Goal: Navigation & Orientation: Find specific page/section

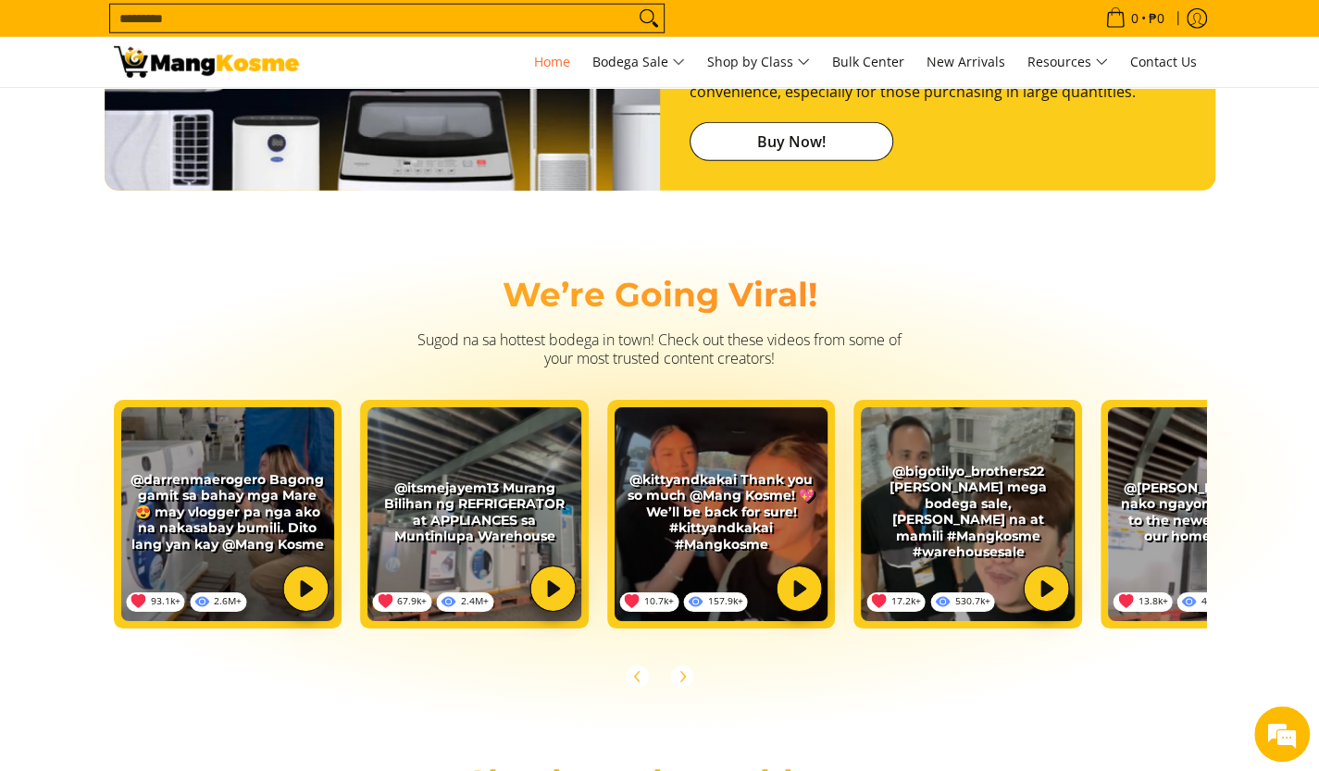
scroll to position [0, 2207]
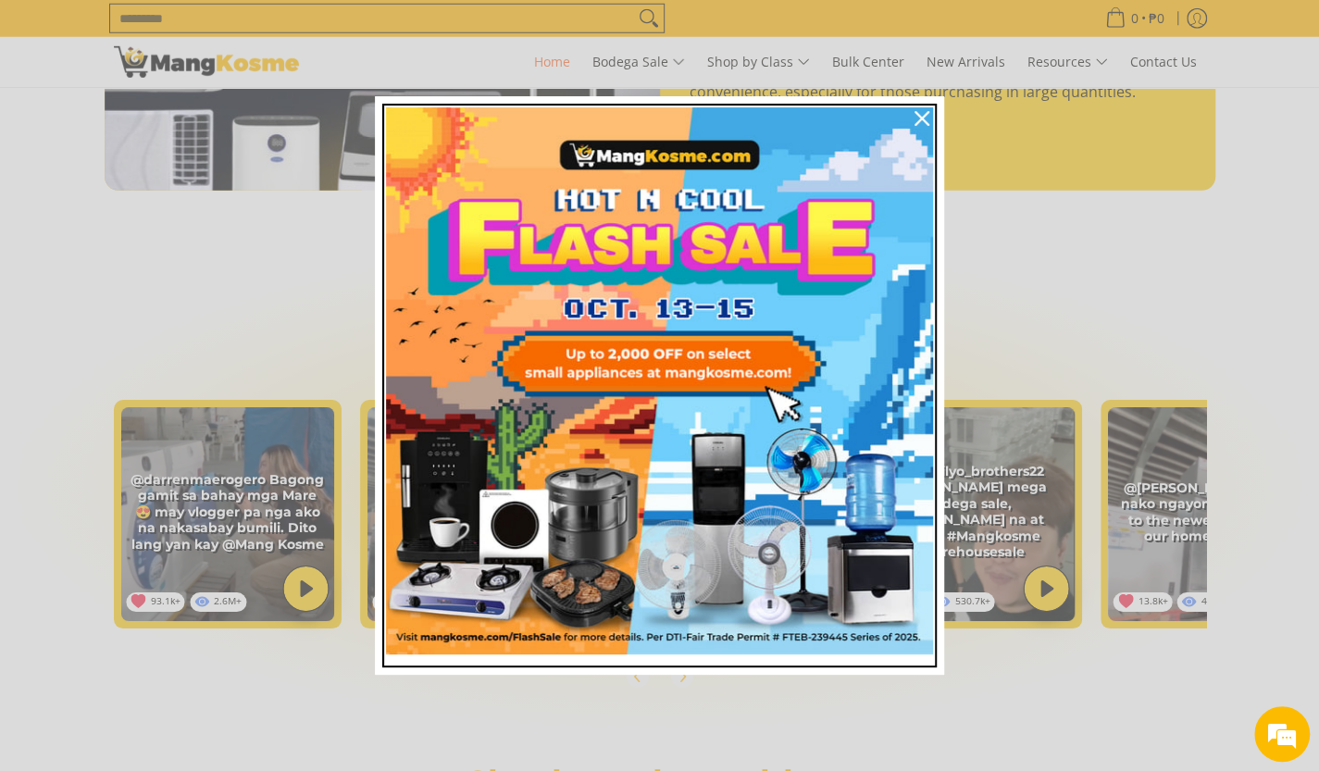
click at [812, 142] on img "Marketing offer form" at bounding box center [659, 380] width 547 height 547
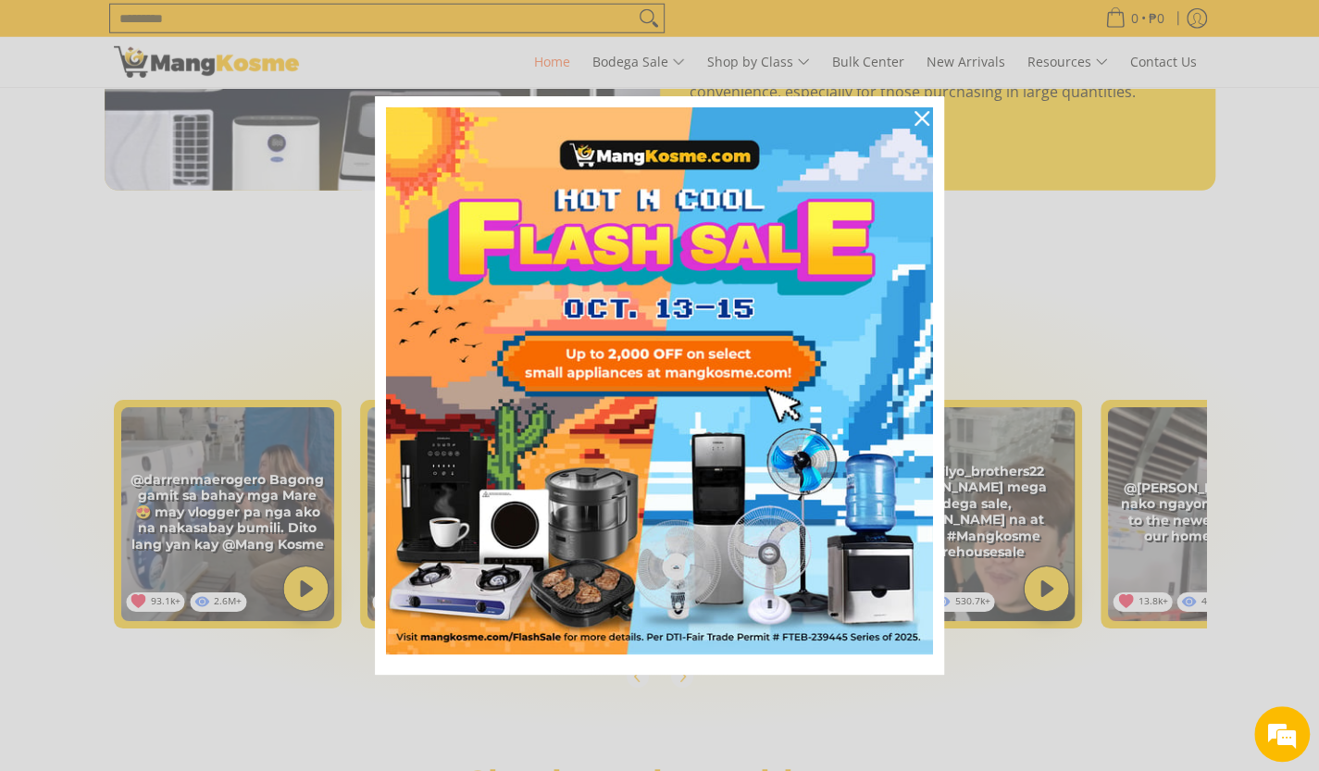
click at [770, 127] on link "Buy Now!" at bounding box center [791, 141] width 204 height 39
click at [769, 141] on link "Buy Now!" at bounding box center [791, 141] width 204 height 39
click at [657, 68] on span "Bodega Sale" at bounding box center [638, 62] width 93 height 23
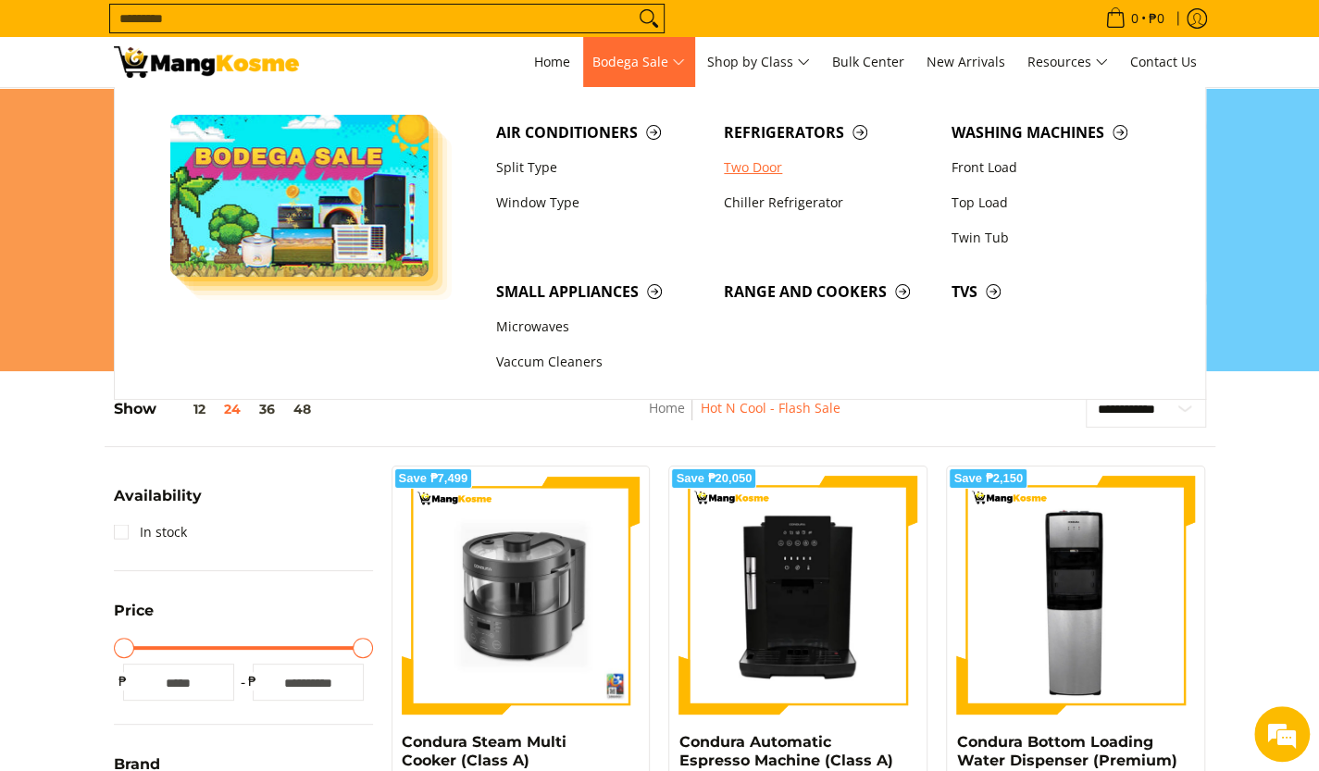
click at [769, 169] on link "Two Door" at bounding box center [828, 167] width 228 height 35
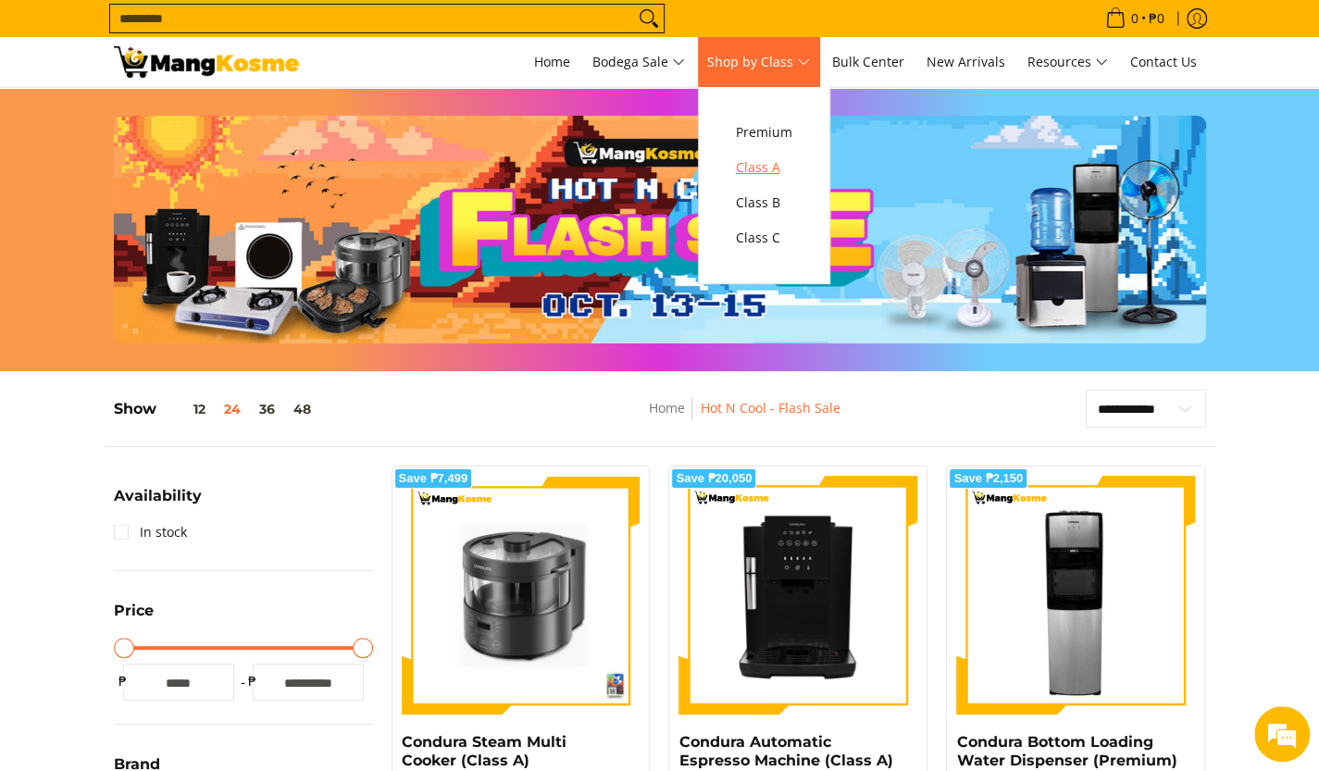
click at [792, 169] on span "Class A" at bounding box center [764, 167] width 56 height 23
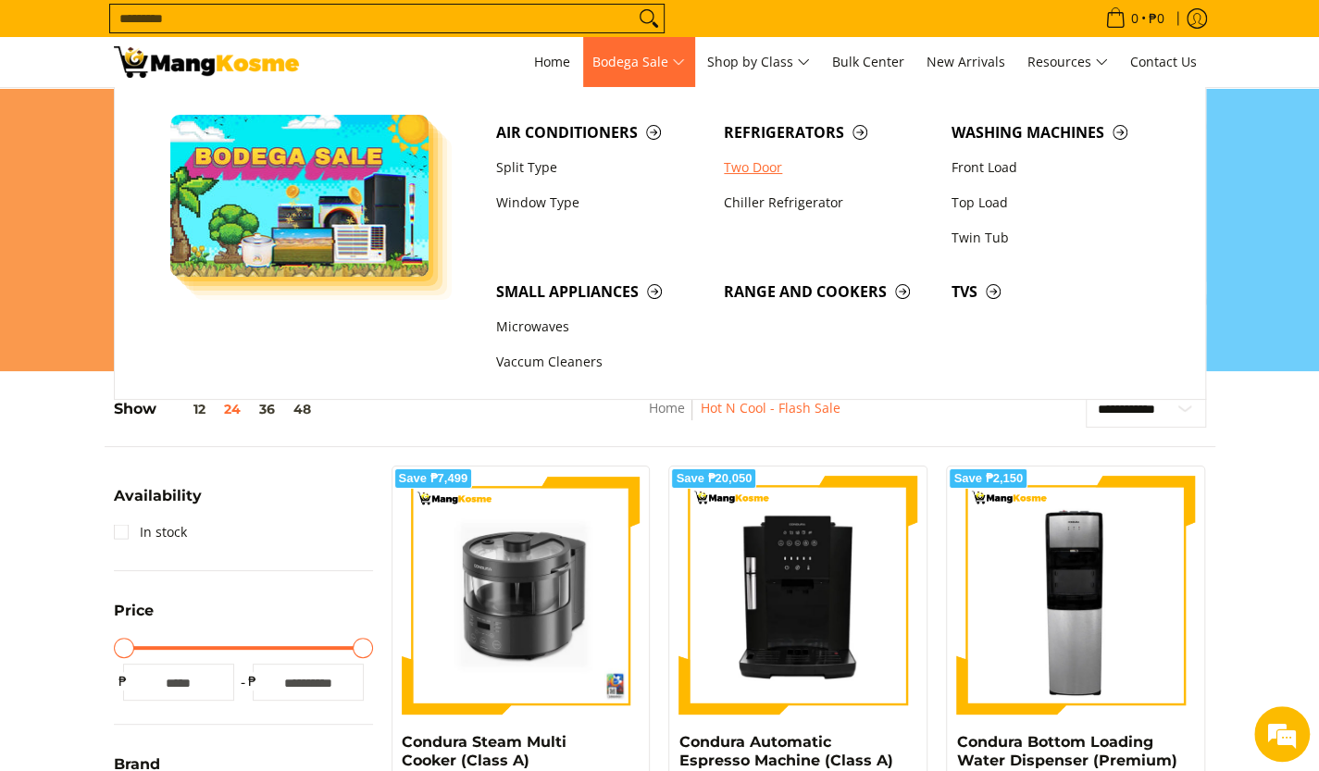
click at [765, 174] on link "Two Door" at bounding box center [828, 167] width 228 height 35
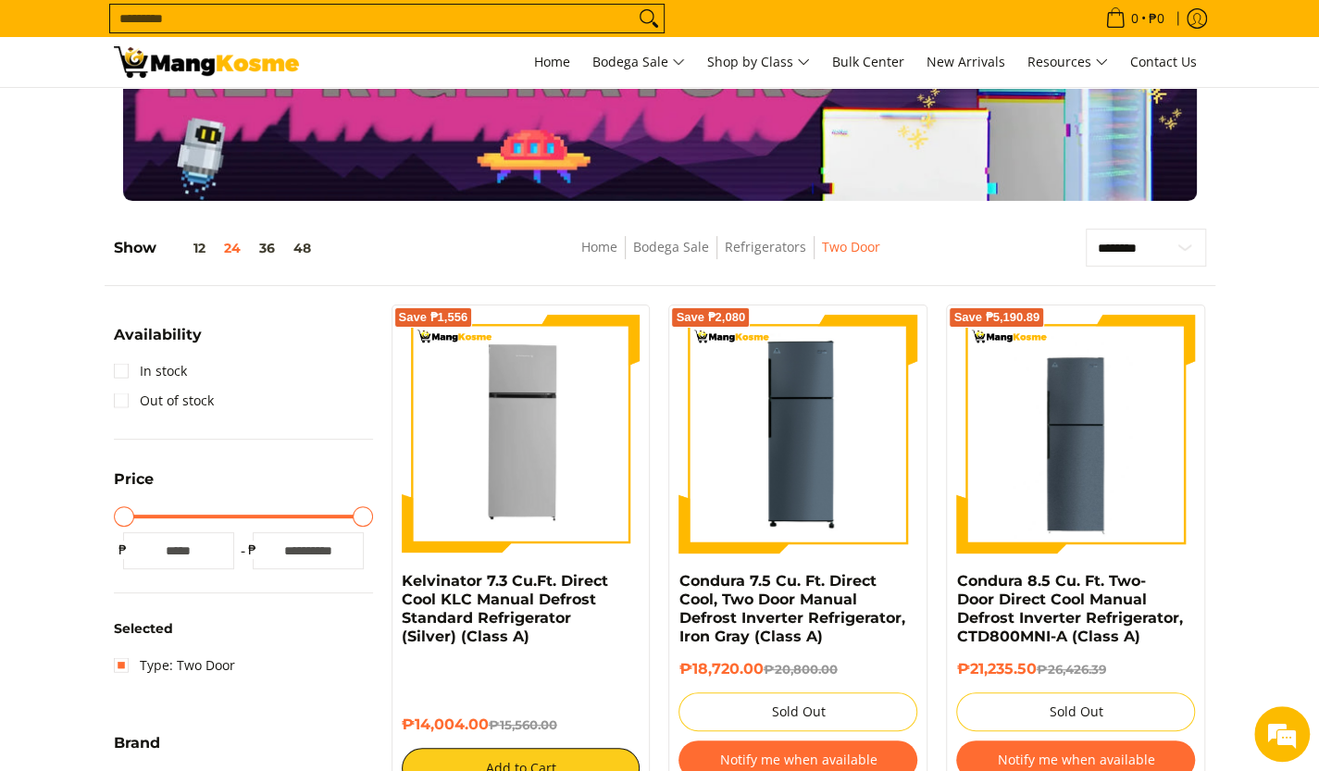
scroll to position [102, 0]
